Goal: Find specific page/section: Find specific page/section

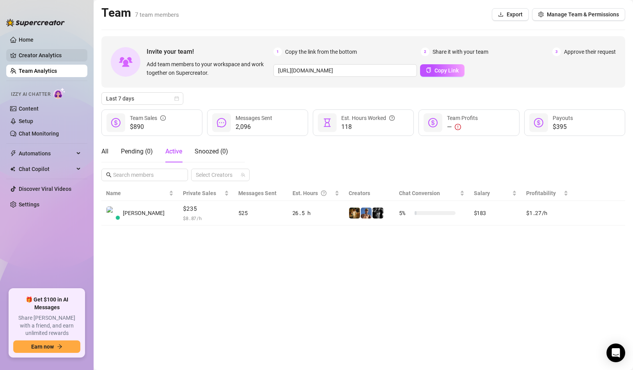
click at [54, 58] on link "Creator Analytics" at bounding box center [50, 55] width 62 height 12
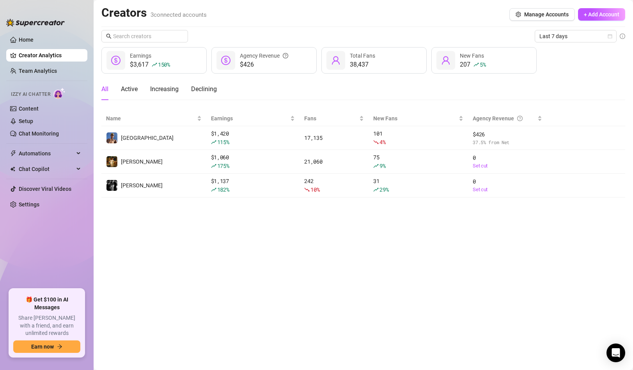
click at [39, 58] on link "Creator Analytics" at bounding box center [50, 55] width 62 height 12
click at [38, 69] on link "Team Analytics" at bounding box center [38, 71] width 38 height 6
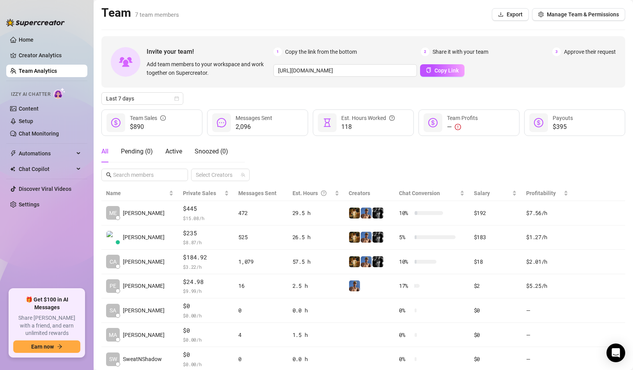
click at [230, 87] on div "Invite your team! Add team members to your workspace and work together on Super…" at bounding box center [363, 61] width 524 height 51
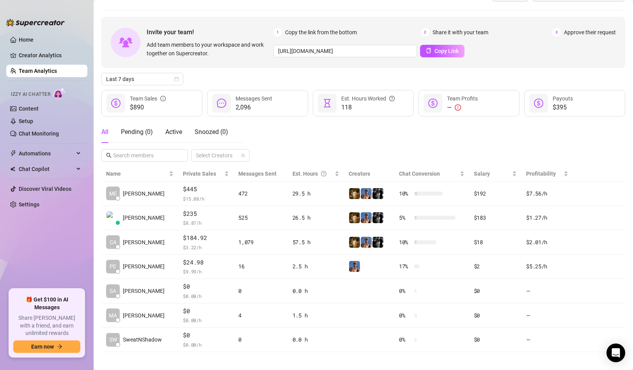
scroll to position [25, 0]
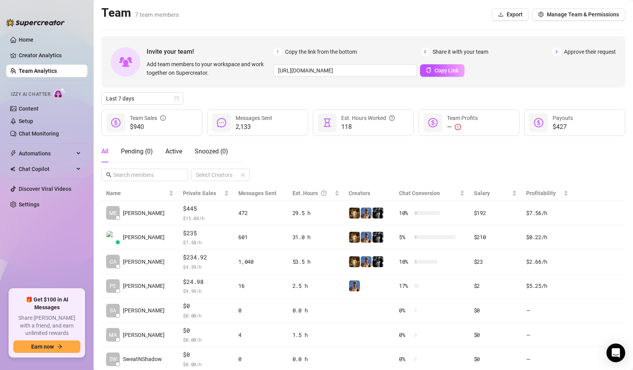
scroll to position [25, 0]
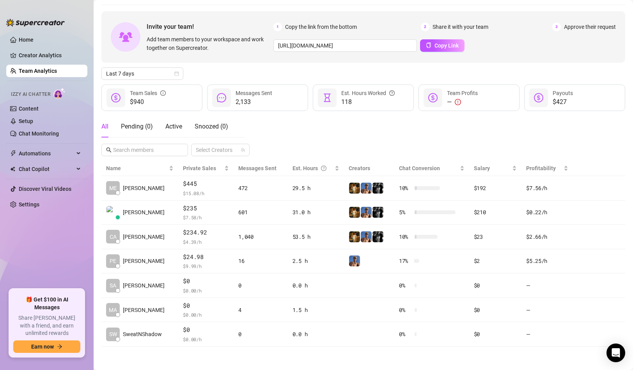
click at [305, 120] on div "All Pending ( 0 ) Active Snoozed ( 0 ) Select Creators" at bounding box center [363, 136] width 524 height 41
click at [471, 135] on div "All Pending ( 0 ) Active Snoozed ( 0 ) Select Creators" at bounding box center [363, 136] width 524 height 41
click at [324, 131] on div "All Pending ( 0 ) Active Snoozed ( 0 ) Select Creators" at bounding box center [363, 136] width 524 height 41
click at [267, 127] on div "All Pending ( 0 ) Active Snoozed ( 0 ) Select Creators" at bounding box center [363, 136] width 524 height 41
